Goal: Task Accomplishment & Management: Manage account settings

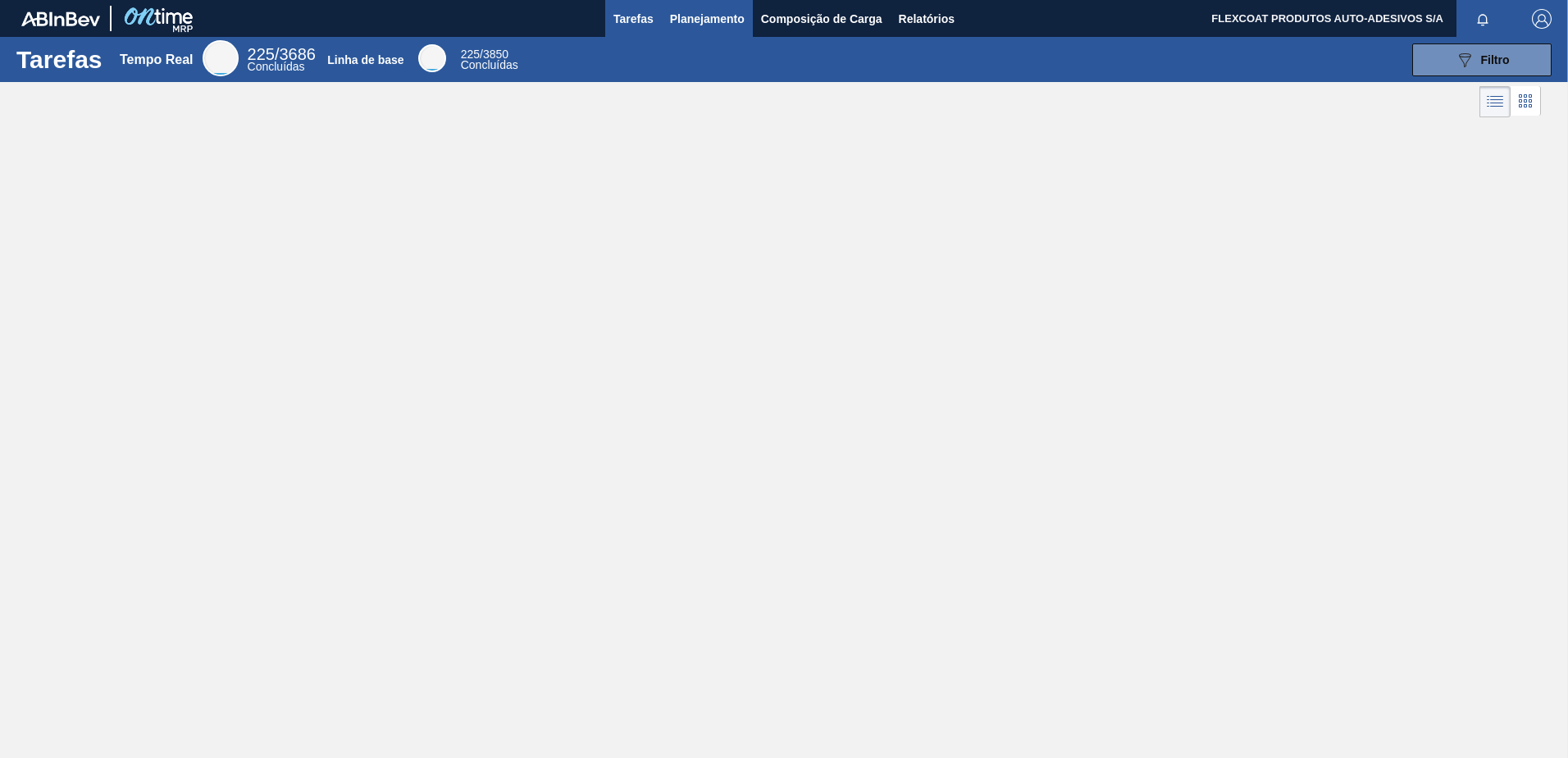
click at [698, 27] on span "Planejamento" at bounding box center [707, 18] width 75 height 19
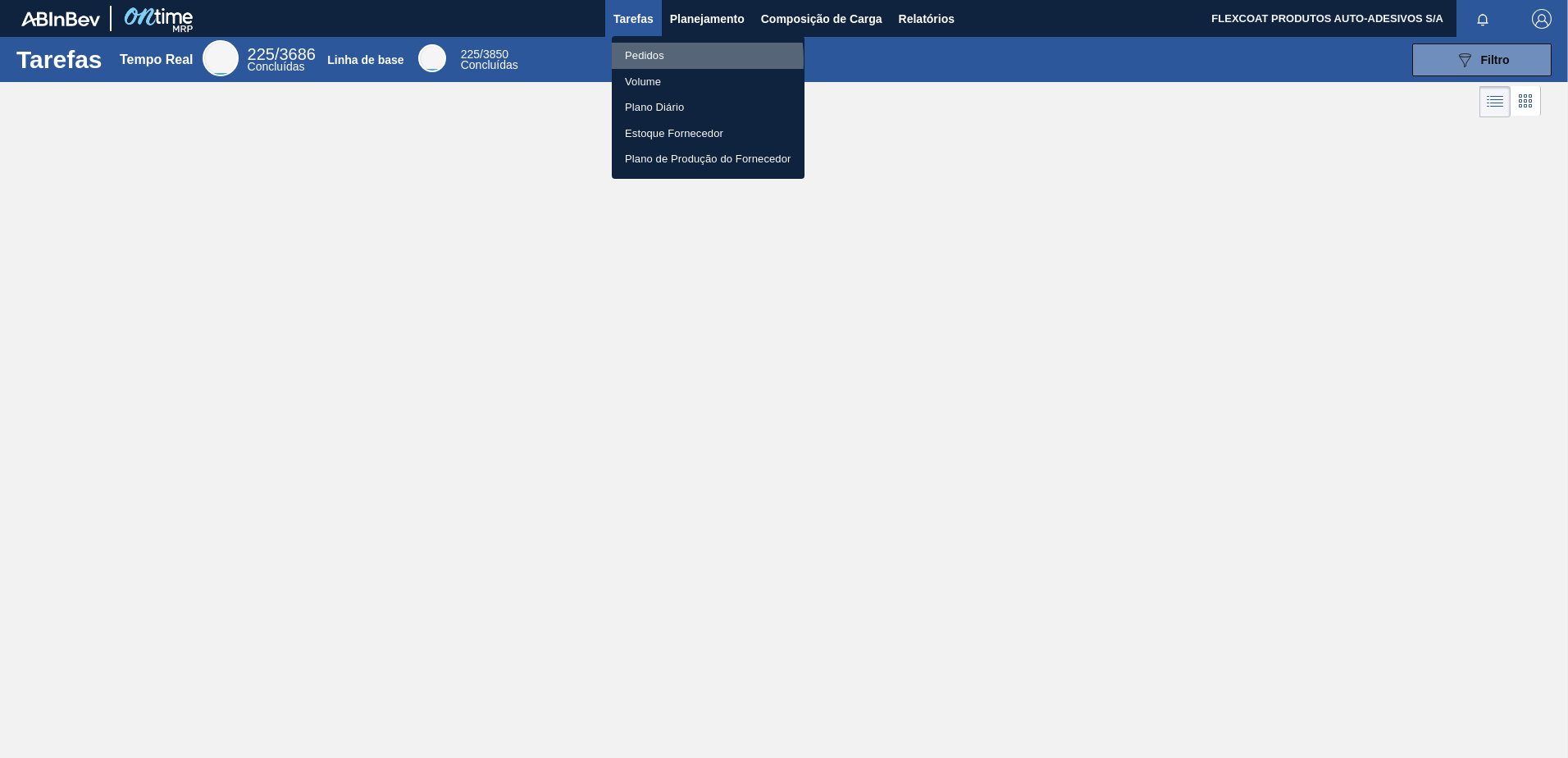
click at [647, 61] on li "Pedidos" at bounding box center [707, 55] width 193 height 26
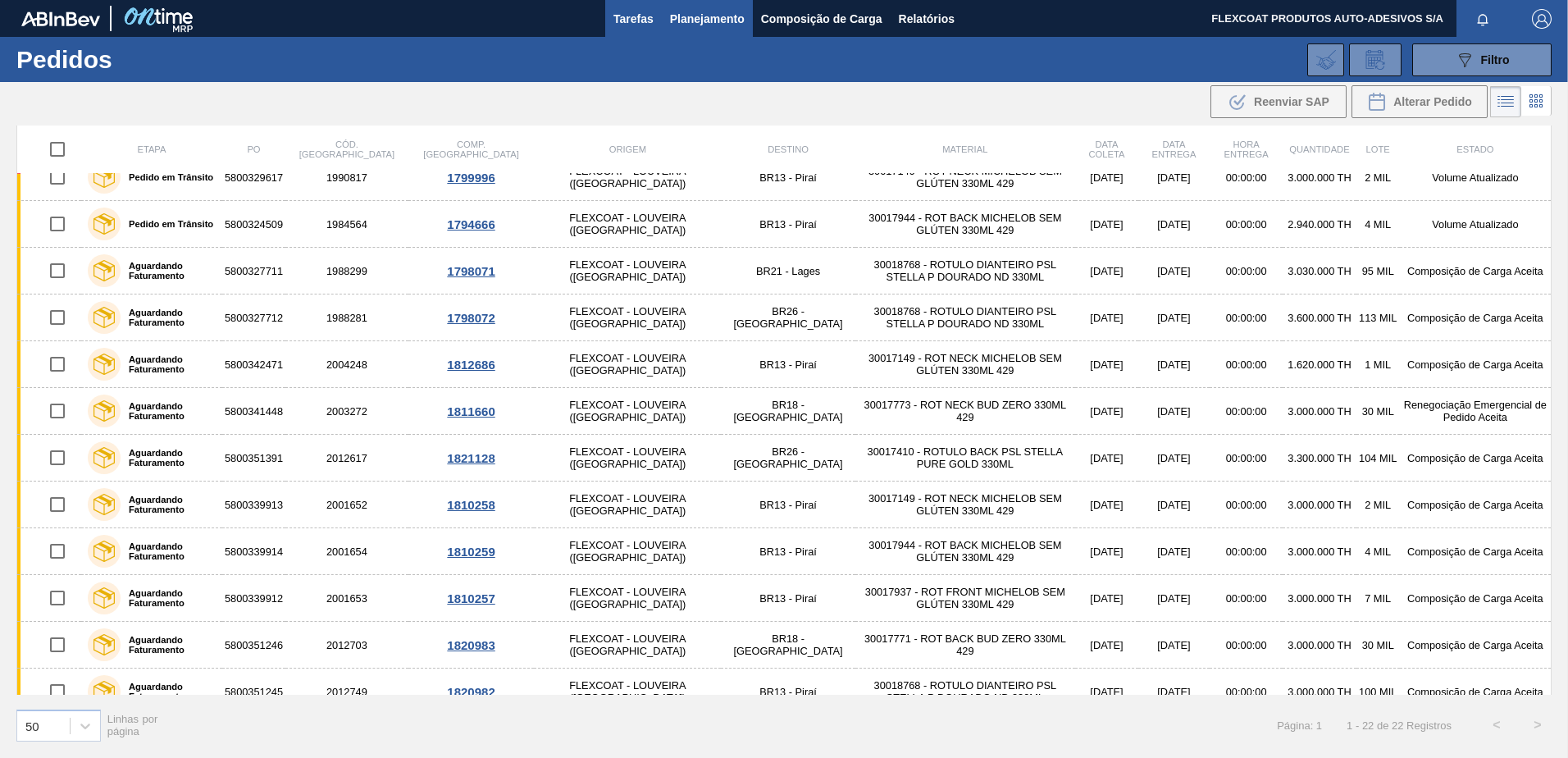
scroll to position [17, 0]
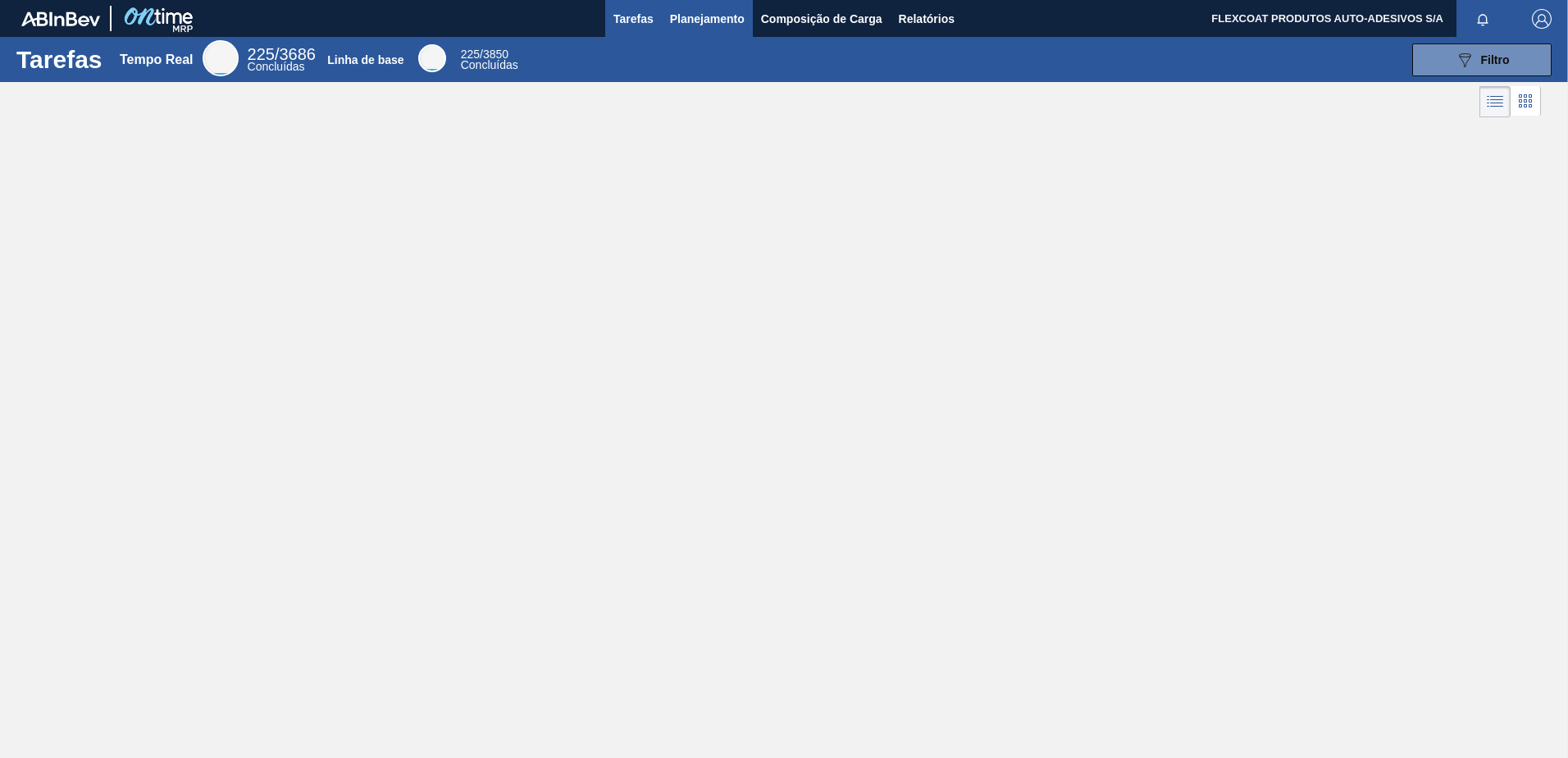
click at [681, 20] on span "Planejamento" at bounding box center [707, 18] width 75 height 19
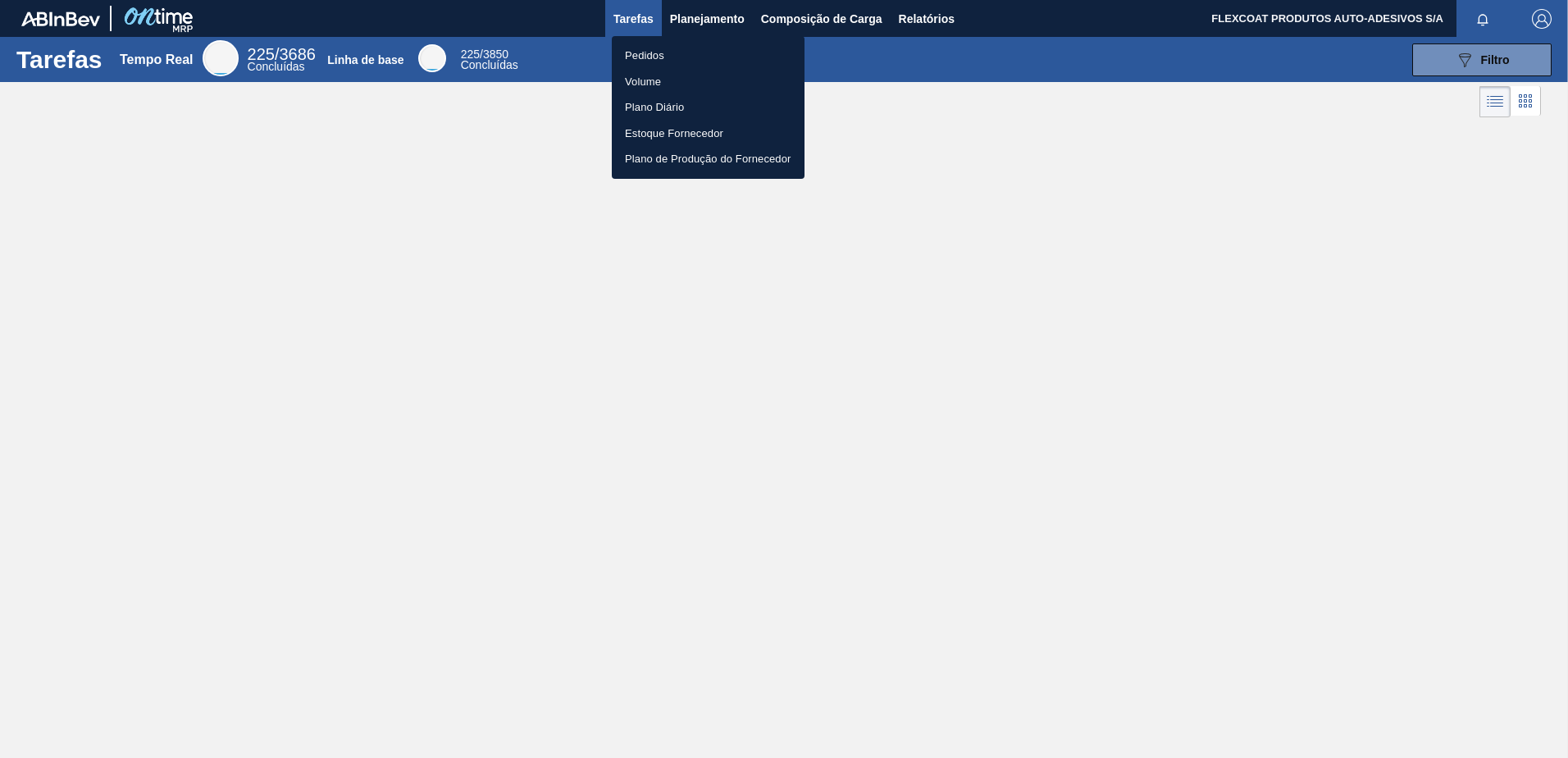
click at [647, 57] on li "Pedidos" at bounding box center [707, 55] width 193 height 26
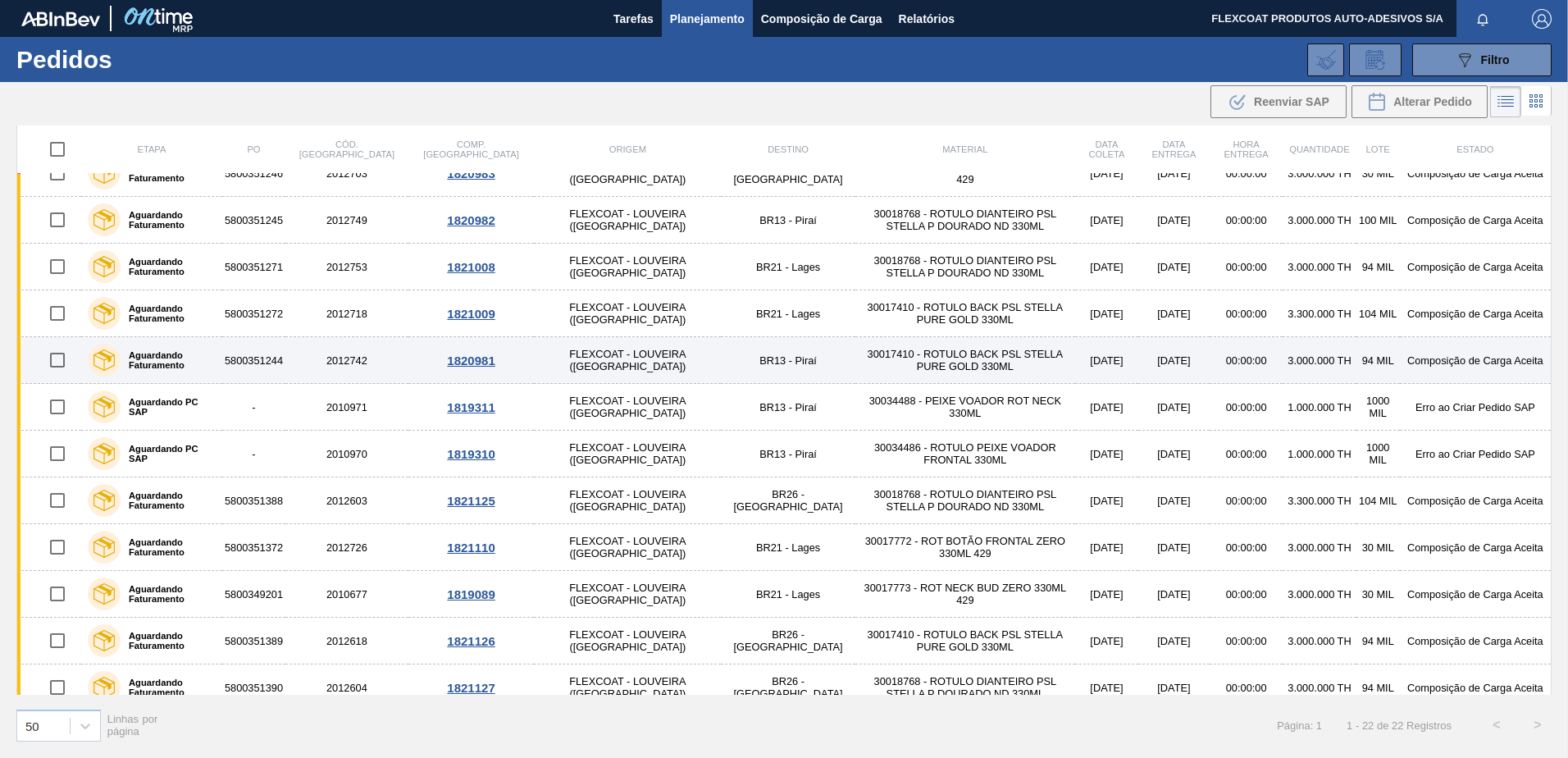
scroll to position [509, 0]
